Goal: Task Accomplishment & Management: Manage account settings

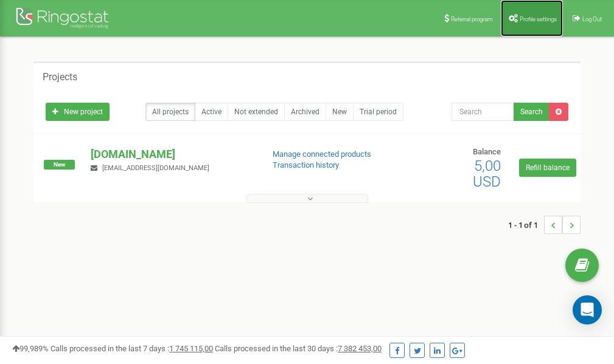
click at [523, 16] on span "Profile settings" at bounding box center [538, 19] width 37 height 7
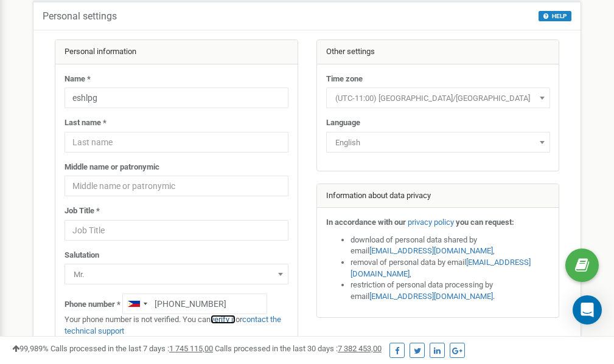
click at [227, 319] on link "verify it" at bounding box center [223, 319] width 25 height 9
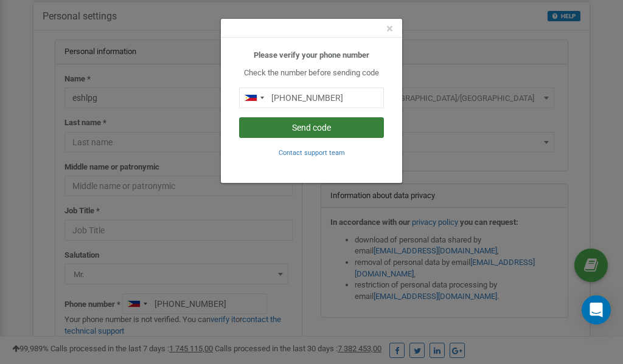
click at [291, 127] on button "Send code" at bounding box center [311, 127] width 145 height 21
